Goal: Find contact information: Find contact information

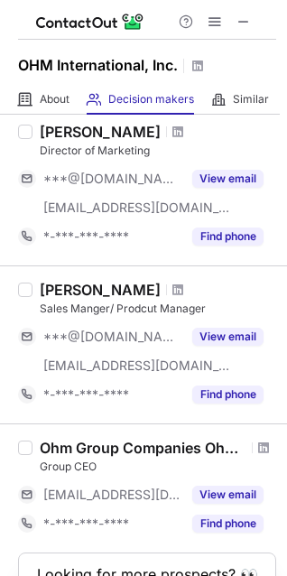
scroll to position [632, 0]
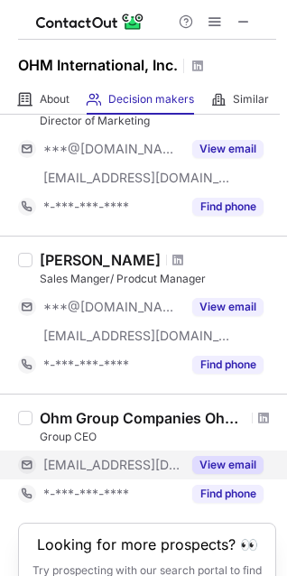
click at [247, 461] on button "View email" at bounding box center [227, 465] width 71 height 18
